Goal: Task Accomplishment & Management: Manage account settings

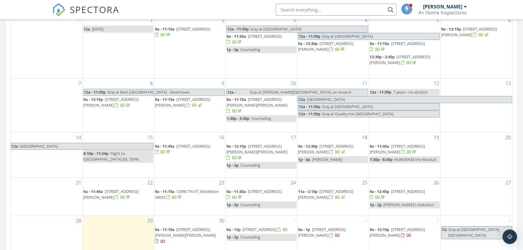
scroll to position [384, 0]
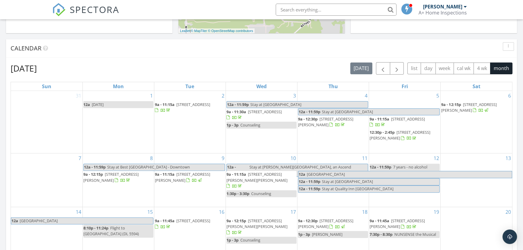
scroll to position [110, 0]
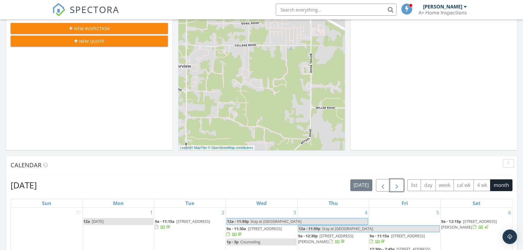
click at [400, 184] on span "button" at bounding box center [396, 185] width 7 height 7
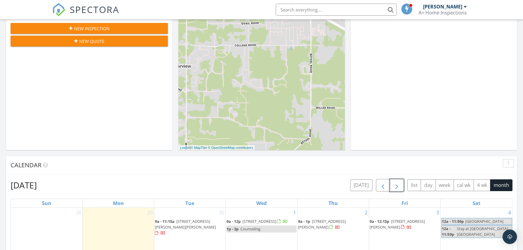
scroll to position [274, 0]
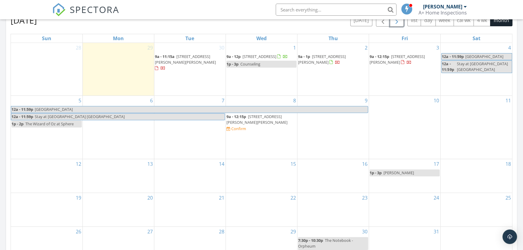
click at [251, 111] on span "Las Vegas" at bounding box center [200, 109] width 333 height 6
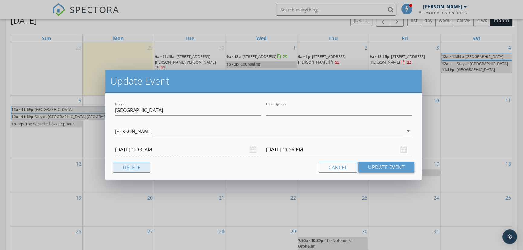
click at [144, 169] on button "Delete" at bounding box center [132, 167] width 38 height 11
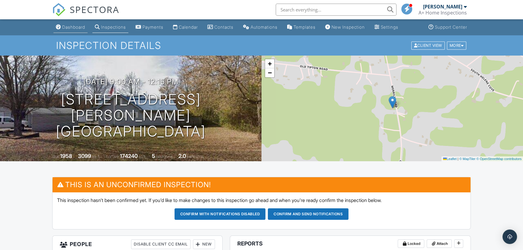
click at [65, 27] on div "Dashboard" at bounding box center [73, 26] width 23 height 5
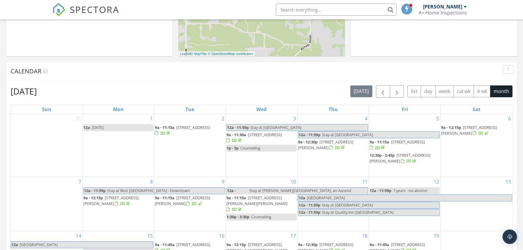
scroll to position [192, 0]
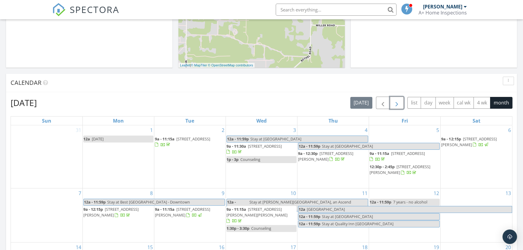
click at [398, 105] on span "button" at bounding box center [396, 102] width 7 height 7
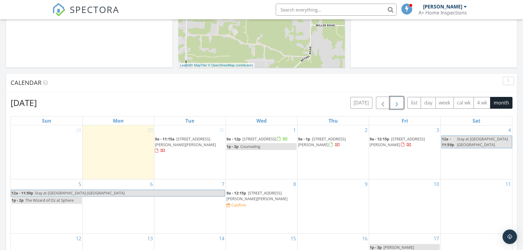
click at [243, 196] on span "9a - 12:15p" at bounding box center [236, 192] width 20 height 5
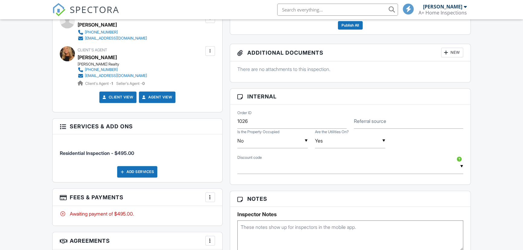
scroll to position [302, 0]
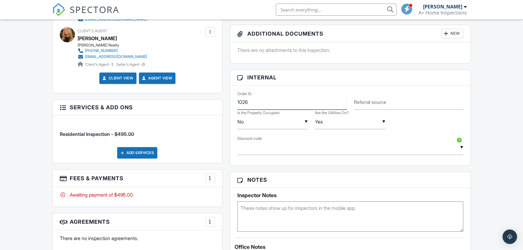
drag, startPoint x: 255, startPoint y: 100, endPoint x: 187, endPoint y: 106, distance: 68.5
click at [187, 106] on div "This is an Unconfirmed Inspection! This inspection hasn't been confirmed yet. I…" at bounding box center [262, 157] width 426 height 564
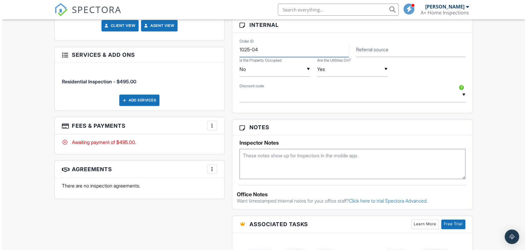
scroll to position [439, 0]
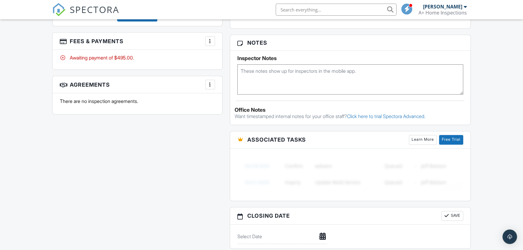
type input "1025-04"
click at [213, 85] on div at bounding box center [210, 84] width 6 height 6
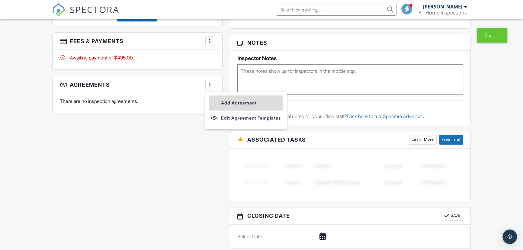
click at [236, 99] on li "Add Agreement" at bounding box center [246, 102] width 74 height 15
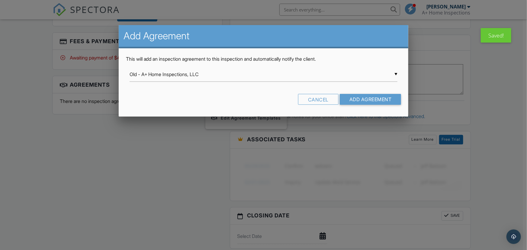
click at [213, 77] on div "▼ Old - A+ Home Inspections, LLC Old - A+ Home Inspections, LLC Inspection Agre…" at bounding box center [263, 74] width 268 height 15
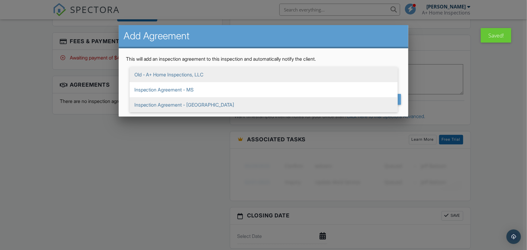
click at [217, 101] on span "Inspection Agreement - [GEOGRAPHIC_DATA]" at bounding box center [263, 104] width 268 height 15
type input "Inspection Agreement - [GEOGRAPHIC_DATA]"
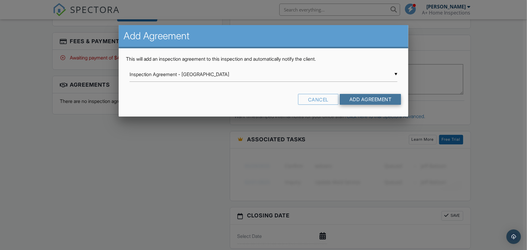
click at [375, 98] on input "Add Agreement" at bounding box center [371, 99] width 62 height 11
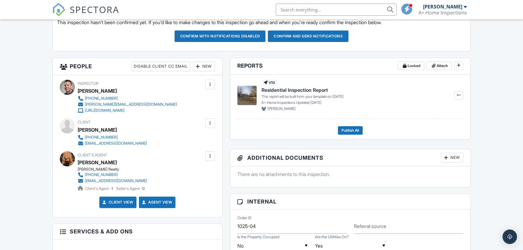
scroll to position [87, 0]
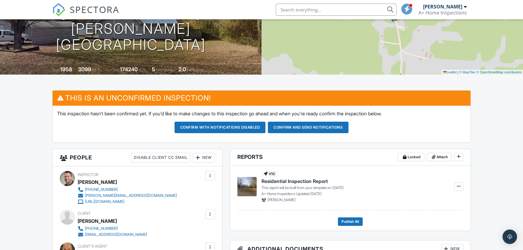
click at [298, 127] on button "Confirm and send notifications" at bounding box center [308, 127] width 81 height 11
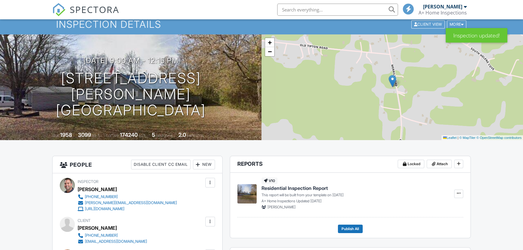
scroll to position [27, 0]
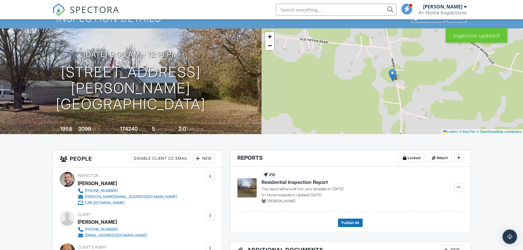
click at [318, 155] on header "Reports Locked Attach" at bounding box center [350, 158] width 240 height 17
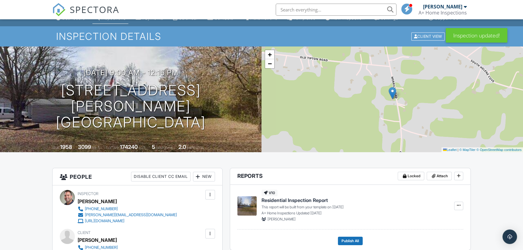
scroll to position [0, 0]
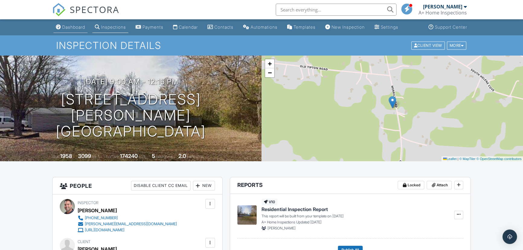
click at [75, 28] on div "Dashboard" at bounding box center [73, 26] width 23 height 5
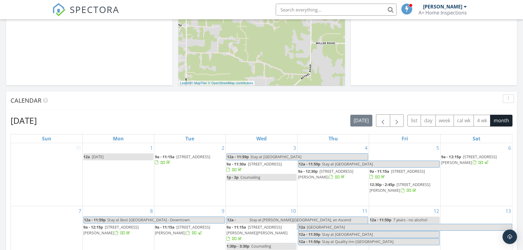
scroll to position [165, 0]
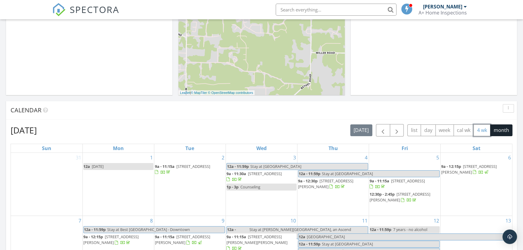
click at [482, 129] on button "4 wk" at bounding box center [481, 130] width 17 height 12
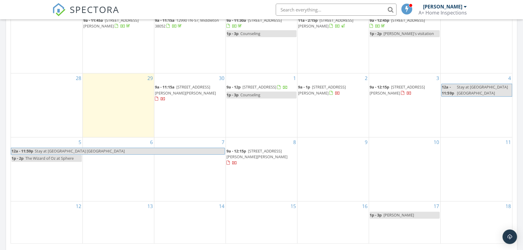
scroll to position [302, 0]
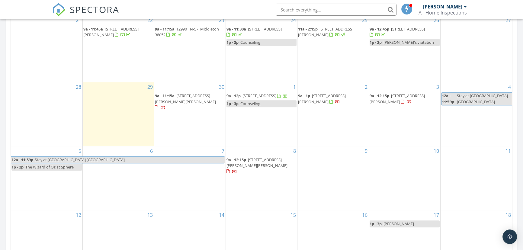
click at [337, 107] on div "2 9a - 1p [STREET_ADDRESS][PERSON_NAME]" at bounding box center [332, 114] width 71 height 64
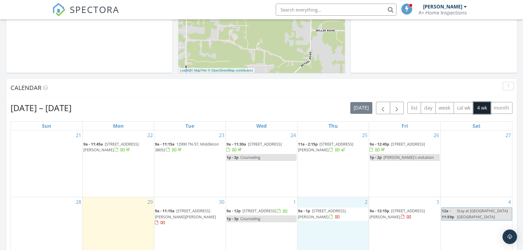
scroll to position [187, 0]
